Goal: Task Accomplishment & Management: Use online tool/utility

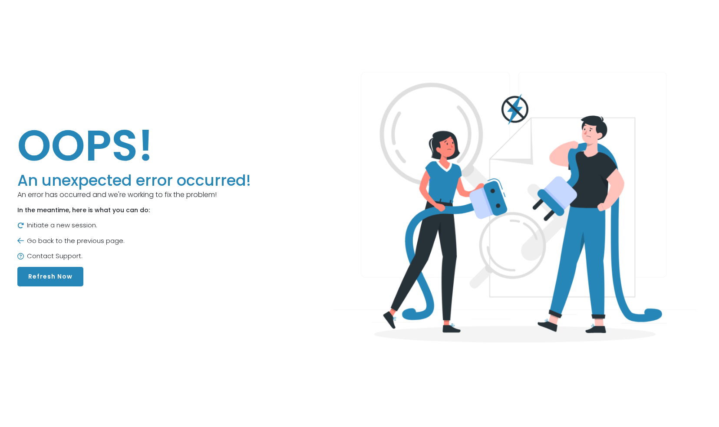
click at [54, 277] on button "Refresh Now" at bounding box center [50, 277] width 66 height 20
